Goal: Find specific page/section: Find specific page/section

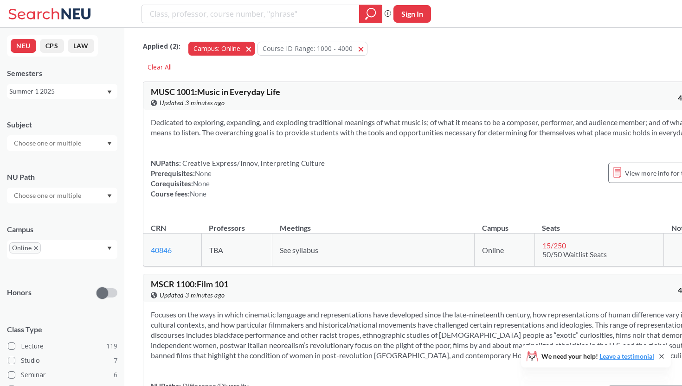
click at [248, 51] on button "Campus: Online Online" at bounding box center [221, 49] width 67 height 14
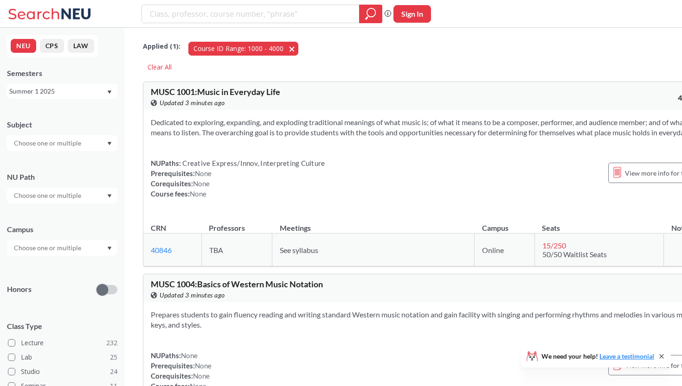
click at [295, 49] on span "button" at bounding box center [295, 48] width 0 height 9
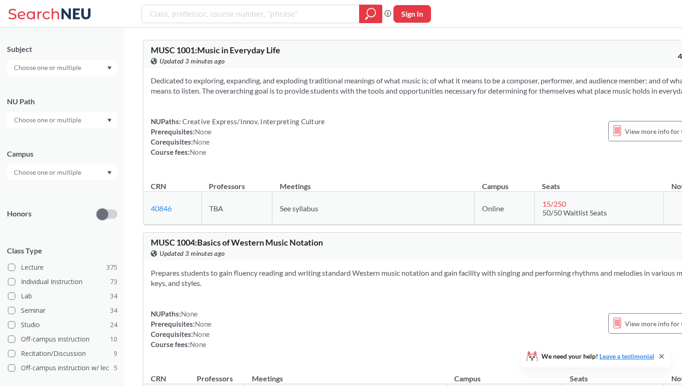
scroll to position [97, 0]
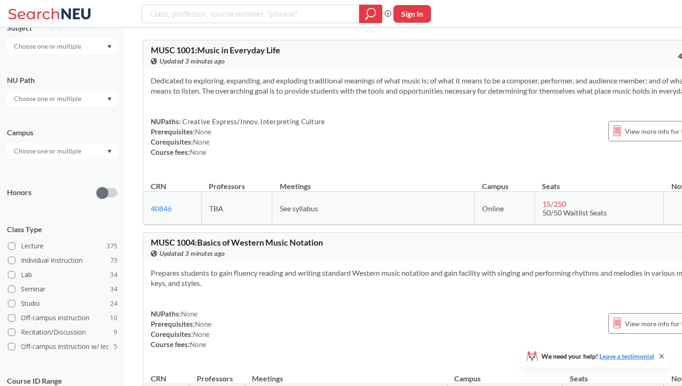
click at [64, 84] on div "NU Path" at bounding box center [62, 80] width 110 height 10
click at [63, 92] on div at bounding box center [62, 99] width 110 height 16
click at [71, 142] on div "Societies/Institutions ( 33 )" at bounding box center [62, 136] width 110 height 26
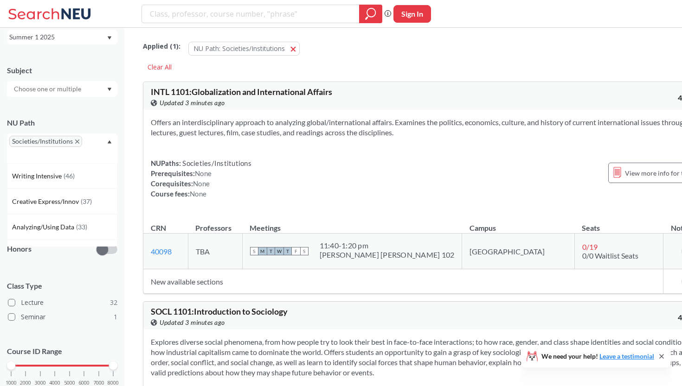
click at [77, 140] on icon "X to remove pill" at bounding box center [77, 142] width 4 height 4
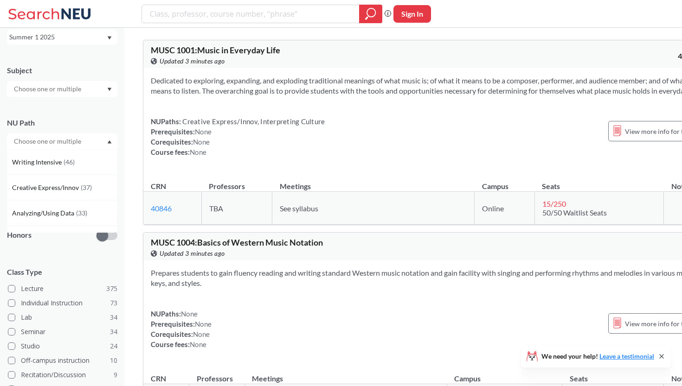
click at [77, 141] on input "text" at bounding box center [48, 141] width 78 height 11
type input "comput"
click at [281, 19] on input "search" at bounding box center [251, 14] width 204 height 16
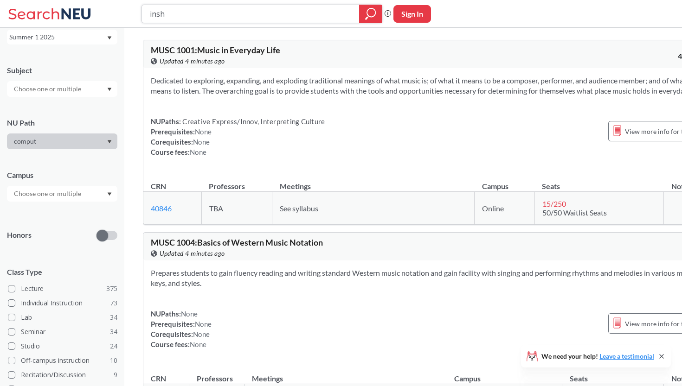
click at [303, 11] on input "insh" at bounding box center [251, 14] width 204 height 16
type input "insh 211"
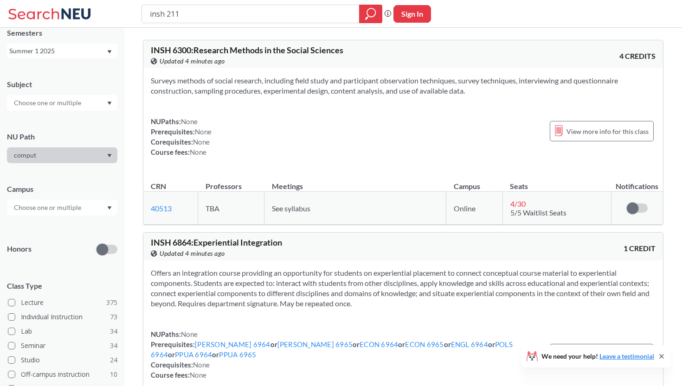
type input "insh 2110"
